Goal: Transaction & Acquisition: Purchase product/service

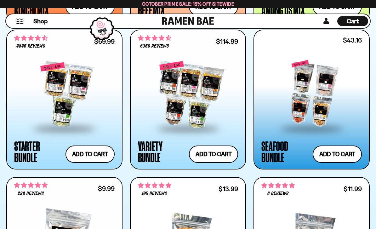
scroll to position [657, 0]
click at [96, 102] on div at bounding box center [64, 95] width 100 height 66
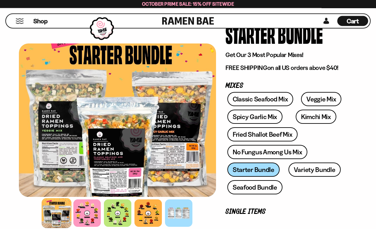
scroll to position [58, 0]
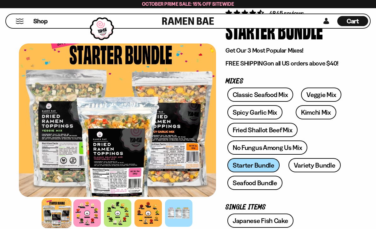
click at [276, 131] on link "Fried Shallot Beef Mix" at bounding box center [262, 130] width 70 height 14
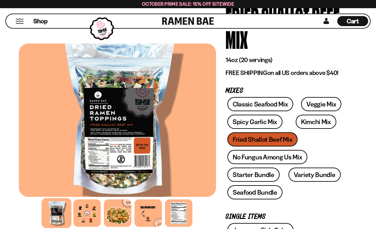
scroll to position [72, 0]
click at [320, 105] on link "Veggie Mix" at bounding box center [321, 104] width 40 height 14
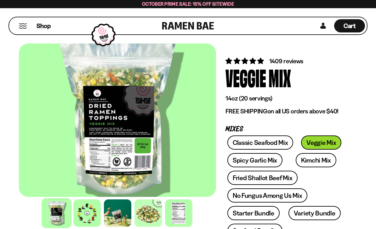
scroll to position [18, 0]
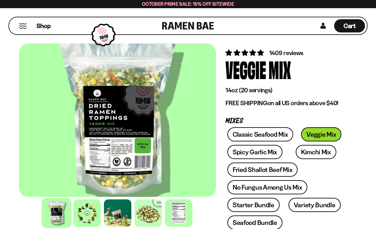
click at [309, 157] on link "Kimchi Mix" at bounding box center [315, 152] width 41 height 14
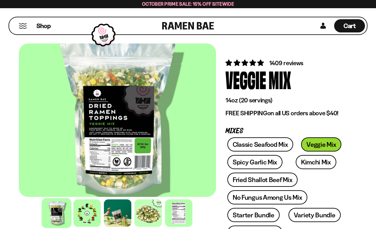
click at [267, 162] on link "Spicy Garlic Mix" at bounding box center [254, 162] width 55 height 14
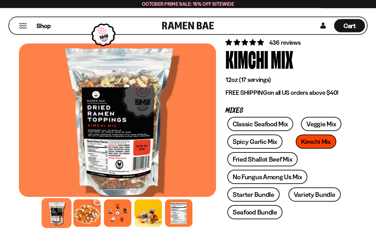
scroll to position [29, 0]
click at [87, 226] on div at bounding box center [86, 212] width 27 height 27
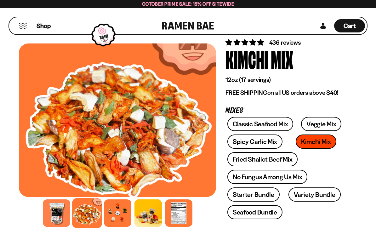
click at [120, 226] on div at bounding box center [117, 212] width 27 height 27
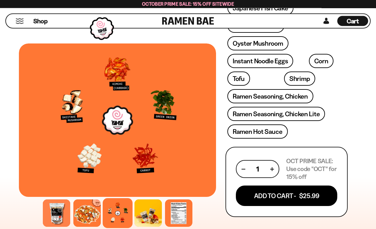
scroll to position [276, 0]
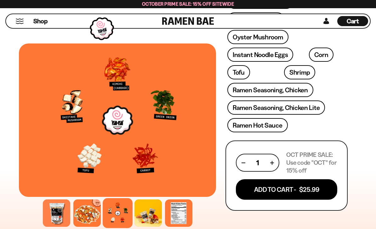
click at [281, 191] on button "Add To Cart - $25.99" at bounding box center [286, 189] width 101 height 20
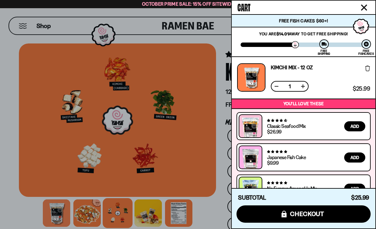
scroll to position [0, 0]
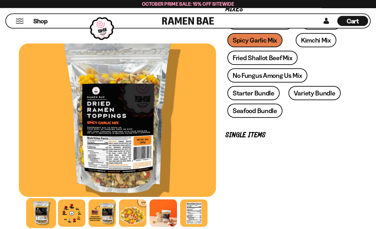
scroll to position [171, 0]
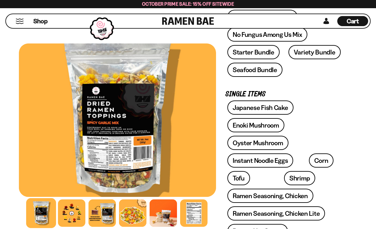
click at [74, 226] on div at bounding box center [71, 212] width 27 height 27
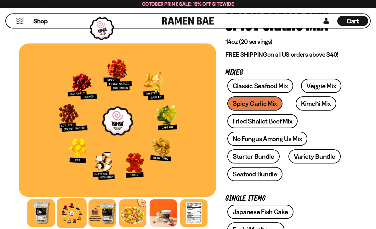
scroll to position [67, 0]
click at [281, 123] on link "Fried Shallot Beef Mix" at bounding box center [262, 121] width 70 height 14
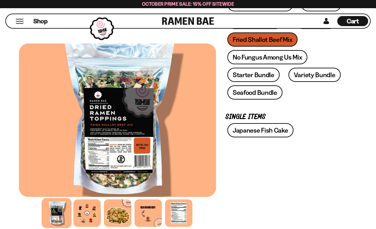
scroll to position [176, 0]
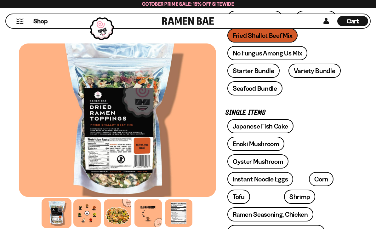
click at [92, 226] on div at bounding box center [86, 212] width 27 height 27
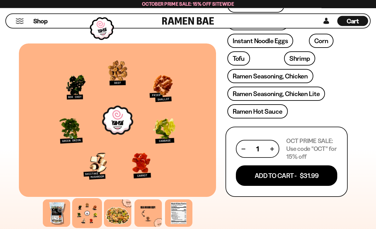
scroll to position [314, 0]
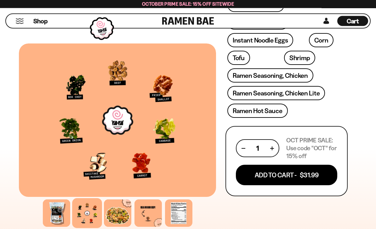
click at [278, 177] on button "Add To Cart - $31.99" at bounding box center [286, 175] width 101 height 20
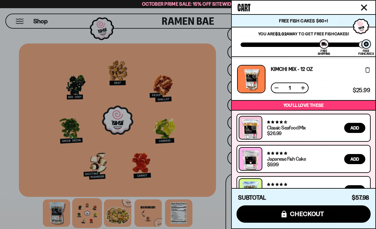
scroll to position [267, 0]
click at [260, 214] on button "icons8-lock checkout" at bounding box center [303, 213] width 134 height 17
click at [265, 213] on button "icons8-lock checkout" at bounding box center [303, 213] width 134 height 17
